Goal: Find specific page/section: Find specific page/section

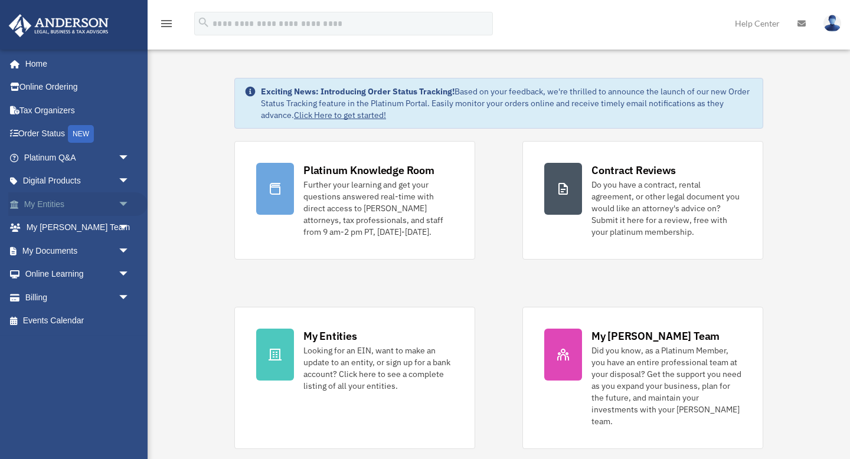
click at [126, 212] on span "arrow_drop_down" at bounding box center [130, 204] width 24 height 24
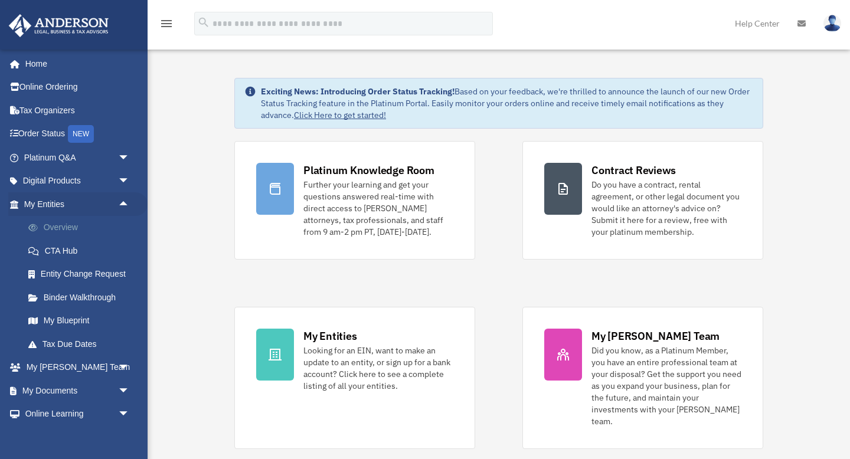
click at [69, 232] on link "Overview" at bounding box center [82, 228] width 131 height 24
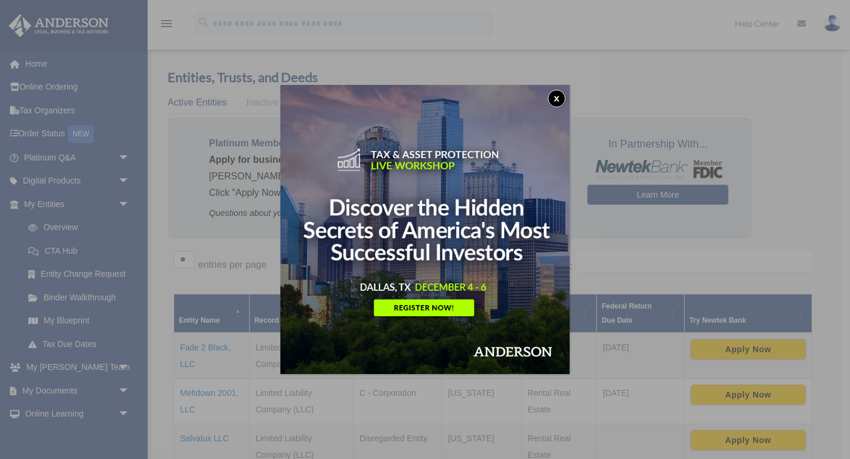
click at [565, 106] on img at bounding box center [424, 229] width 289 height 289
click at [553, 102] on button "x" at bounding box center [557, 99] width 18 height 18
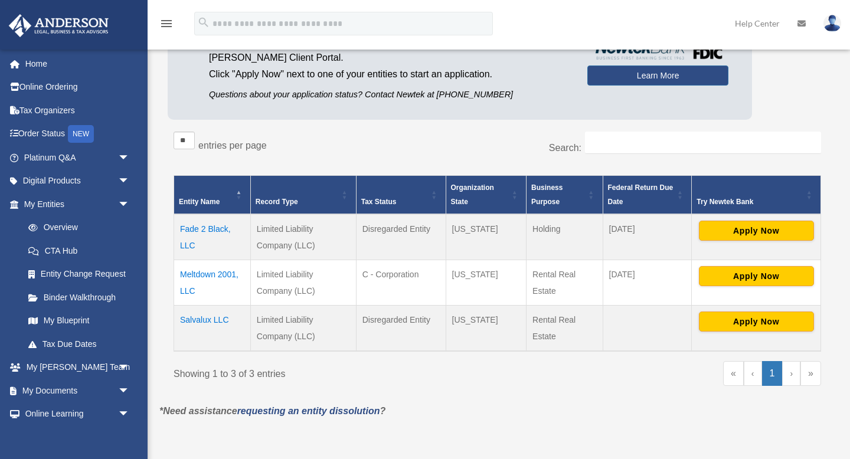
scroll to position [122, 0]
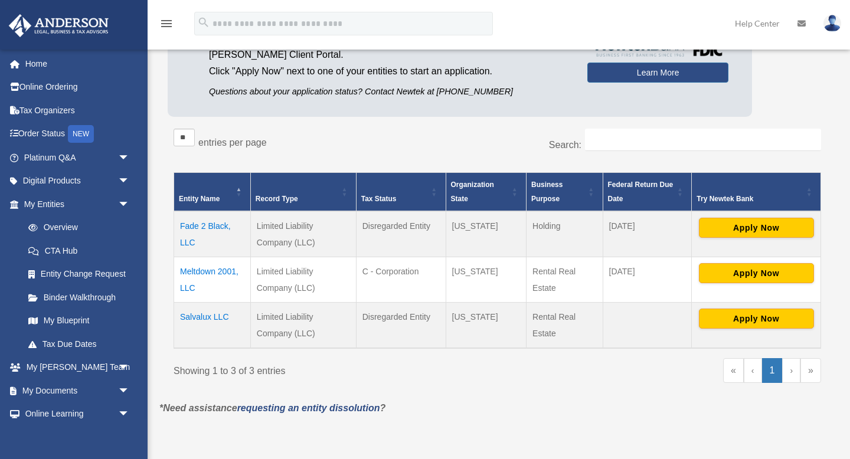
click at [199, 224] on td "Fade 2 Black, LLC" at bounding box center [212, 234] width 77 height 46
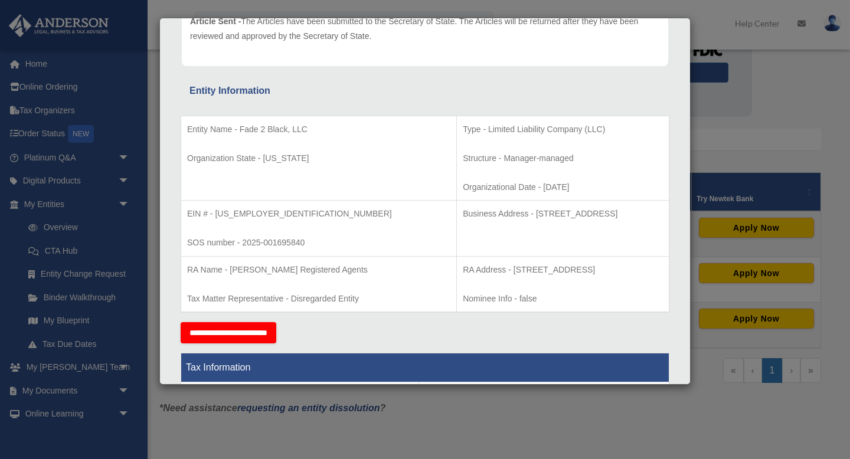
scroll to position [166, 0]
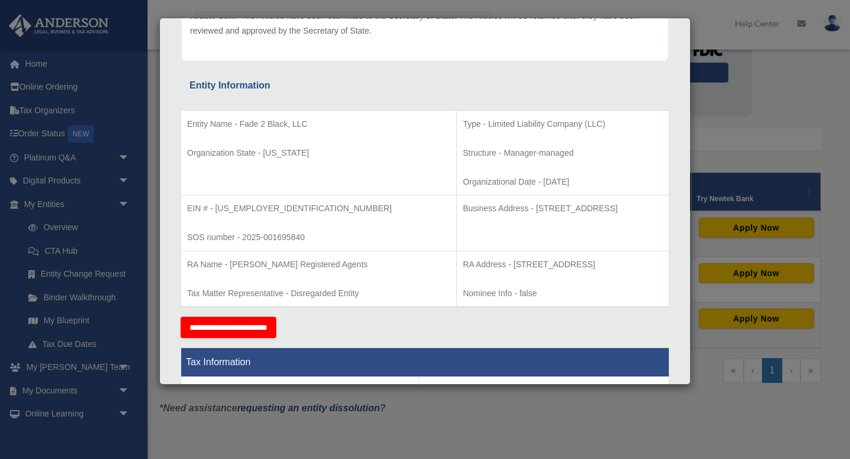
click at [771, 119] on div "Details × Articles Sent Organizational Date" at bounding box center [425, 229] width 850 height 459
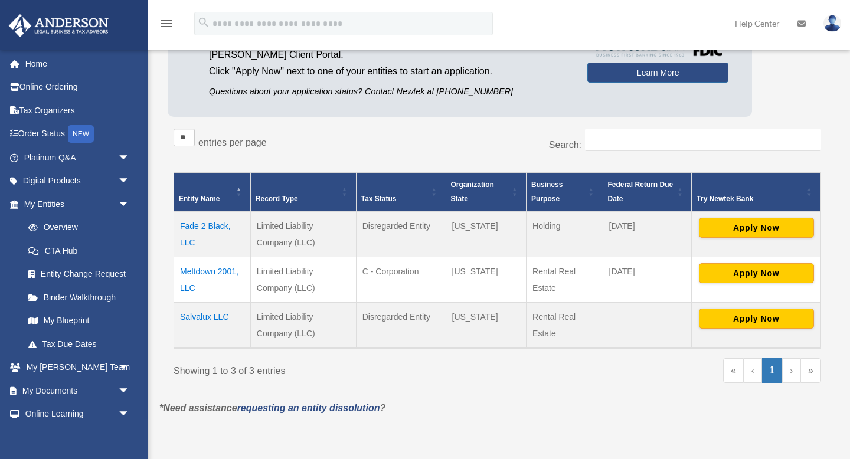
click at [437, 363] on div "Showing 1 to 3 of 3 entries" at bounding box center [330, 368] width 315 height 21
